Goal: Information Seeking & Learning: Learn about a topic

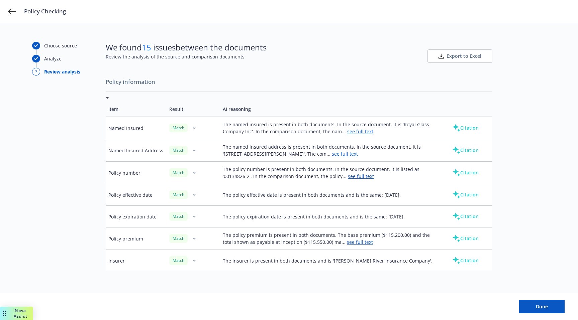
click at [466, 127] on button "Citation" at bounding box center [466, 127] width 48 height 13
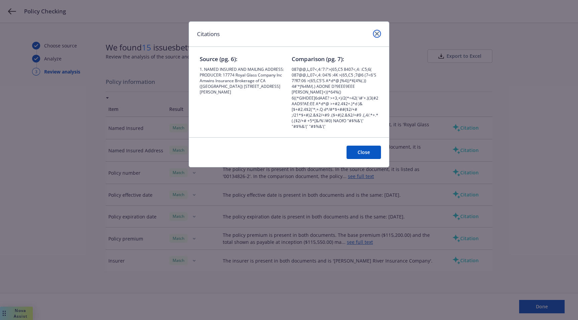
click at [378, 32] on icon "close" at bounding box center [377, 34] width 4 height 4
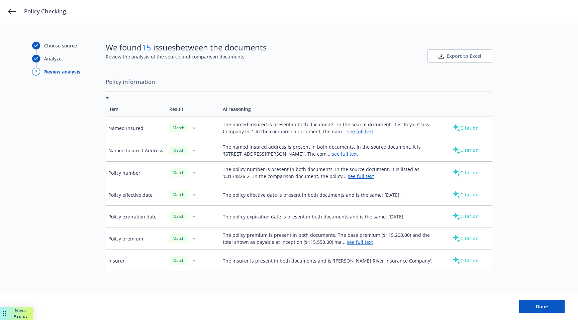
click at [86, 306] on div "Done" at bounding box center [288, 306] width 551 height 13
click at [11, 12] on icon at bounding box center [12, 11] width 8 height 8
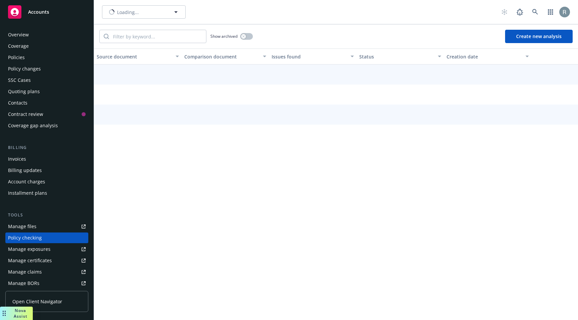
scroll to position [67, 0]
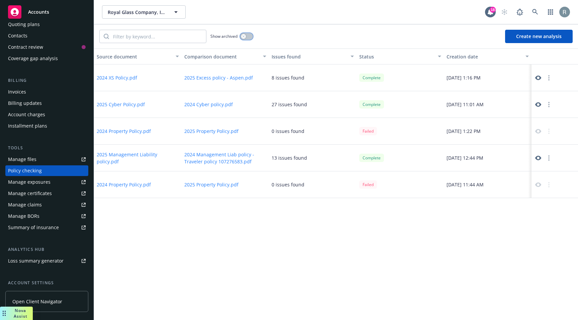
click at [243, 36] on icon "button" at bounding box center [243, 36] width 3 height 3
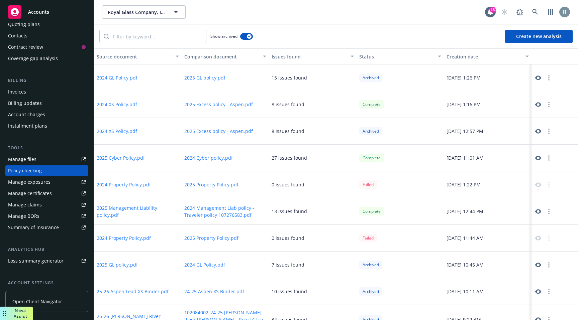
click at [120, 78] on button "2024 GL Policy.pdf" at bounding box center [117, 77] width 41 height 7
click at [203, 76] on button "2025 GL policy.pdf" at bounding box center [204, 77] width 41 height 7
